Goal: Task Accomplishment & Management: Manage account settings

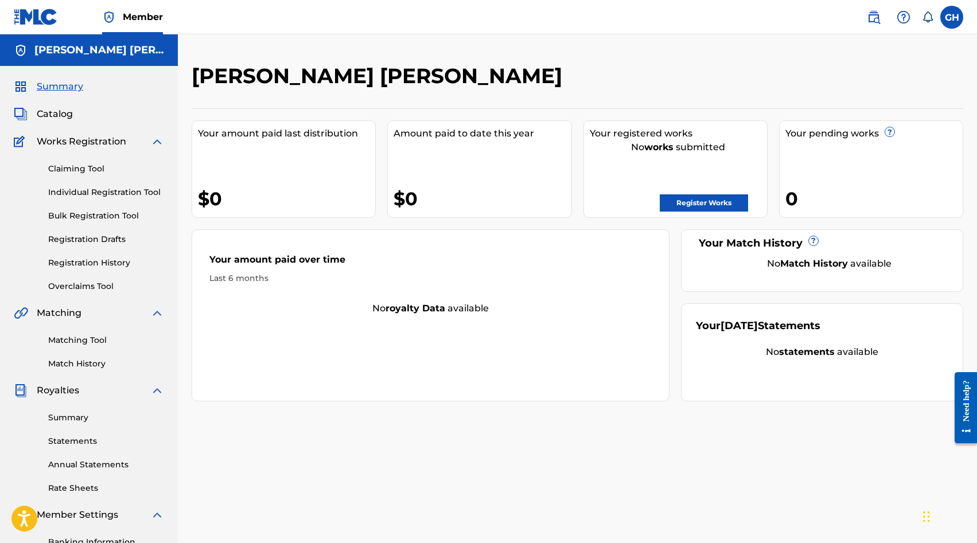
click at [50, 14] on img at bounding box center [36, 17] width 44 height 17
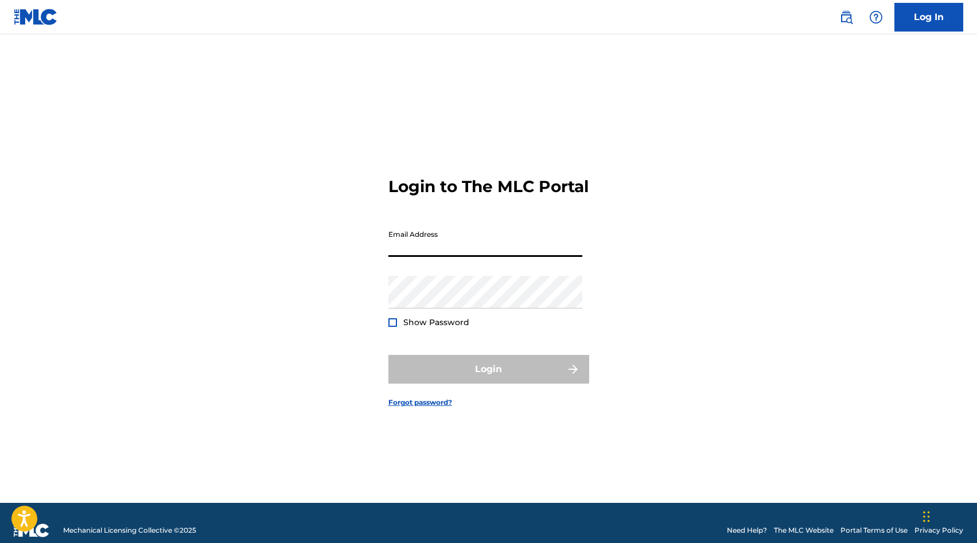
click at [427, 255] on input "Email Address" at bounding box center [485, 240] width 194 height 33
type input "[EMAIL_ADDRESS][DOMAIN_NAME]"
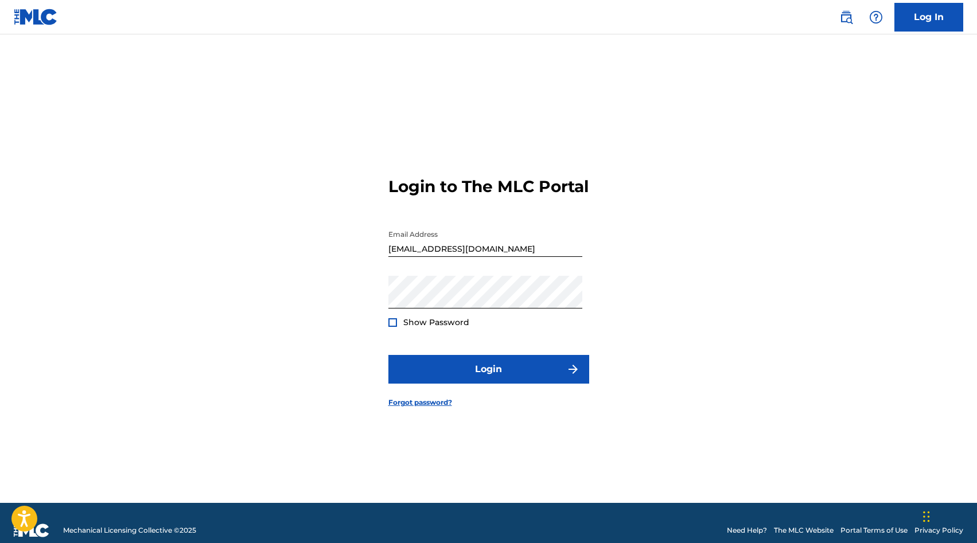
click at [393, 327] on div at bounding box center [392, 322] width 9 height 9
click at [393, 326] on img at bounding box center [393, 323] width 6 height 6
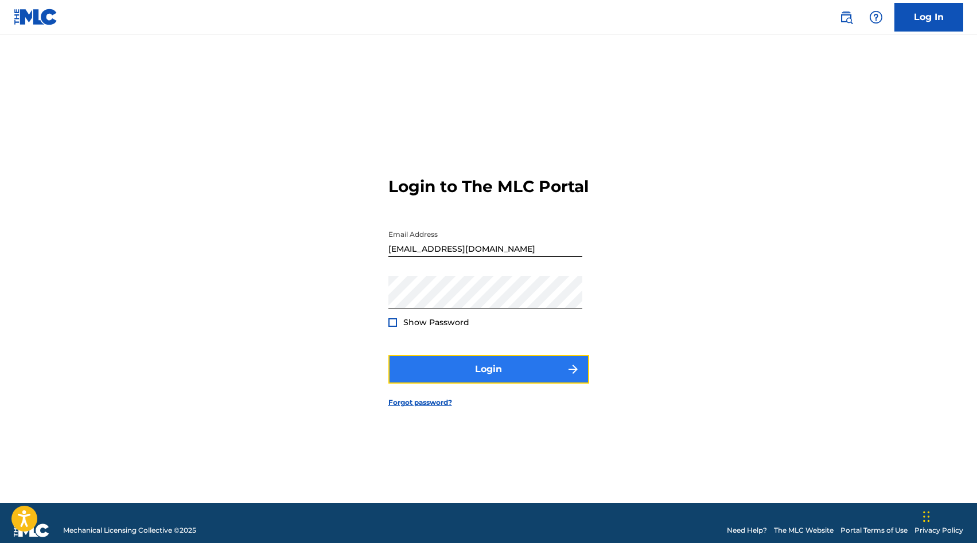
click at [438, 371] on button "Login" at bounding box center [488, 369] width 201 height 29
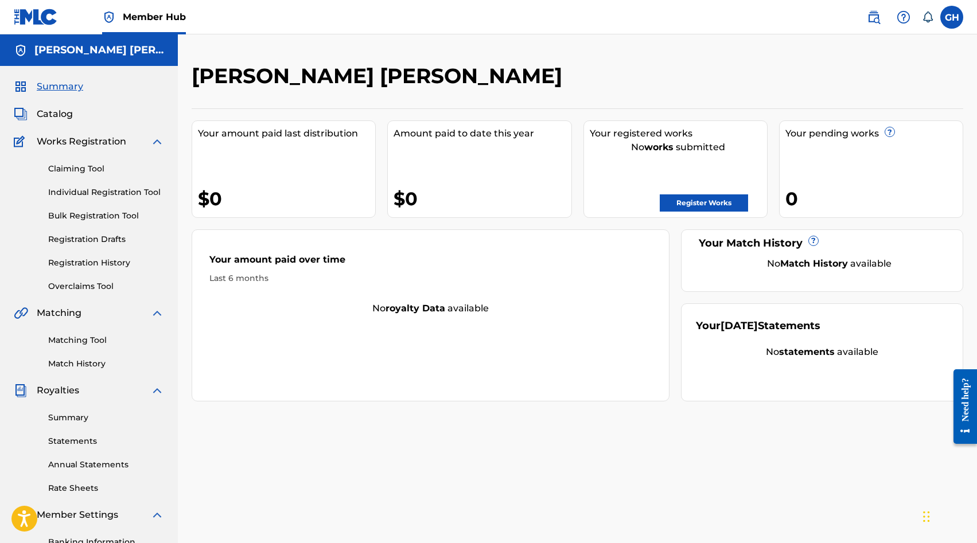
click at [45, 26] on link at bounding box center [36, 17] width 44 height 34
click at [43, 15] on img at bounding box center [36, 17] width 44 height 17
click at [953, 21] on label at bounding box center [952, 17] width 23 height 23
click at [952, 17] on input "GH Gary Hollis facesofgodroots@yahoo.com Notification Preferences Profile Log o…" at bounding box center [952, 17] width 0 height 0
click at [802, 26] on nav "Member Hub GH GH Gary Hollis facesofgodroots@yahoo.com Notification Preferences…" at bounding box center [488, 17] width 977 height 34
